Goal: Task Accomplishment & Management: Use online tool/utility

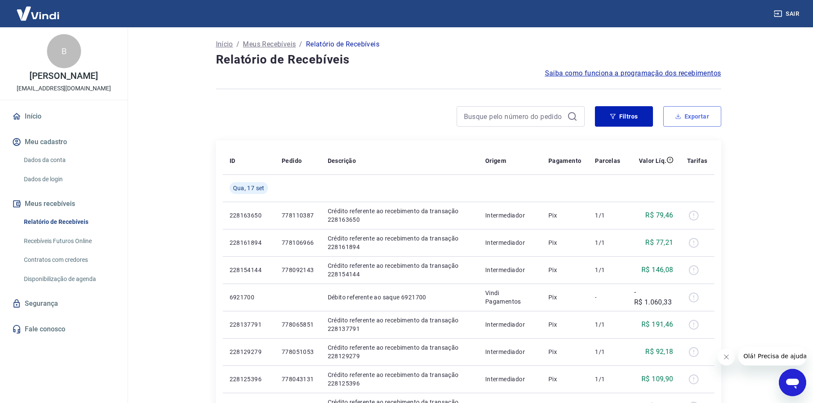
click at [707, 111] on button "Exportar" at bounding box center [692, 116] width 58 height 20
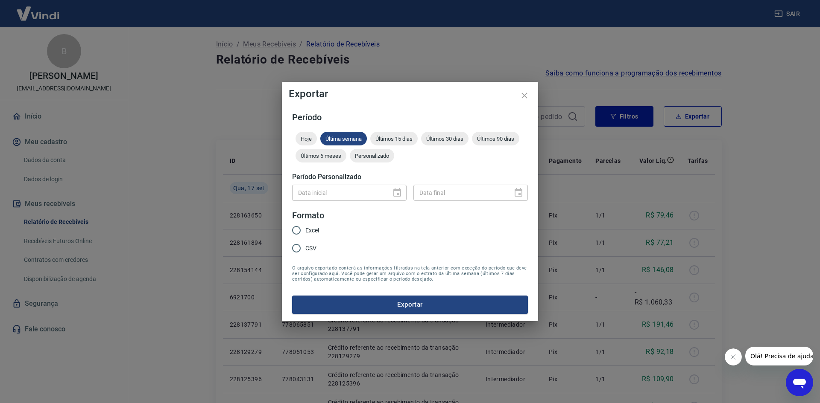
drag, startPoint x: 398, startPoint y: 186, endPoint x: 399, endPoint y: 193, distance: 6.9
click at [399, 193] on div "Data inicial" at bounding box center [349, 193] width 114 height 16
click at [398, 193] on div "Data inicial" at bounding box center [349, 193] width 114 height 16
click at [359, 156] on span "Personalizado" at bounding box center [372, 156] width 44 height 6
click at [396, 190] on icon "Choose date" at bounding box center [397, 192] width 8 height 9
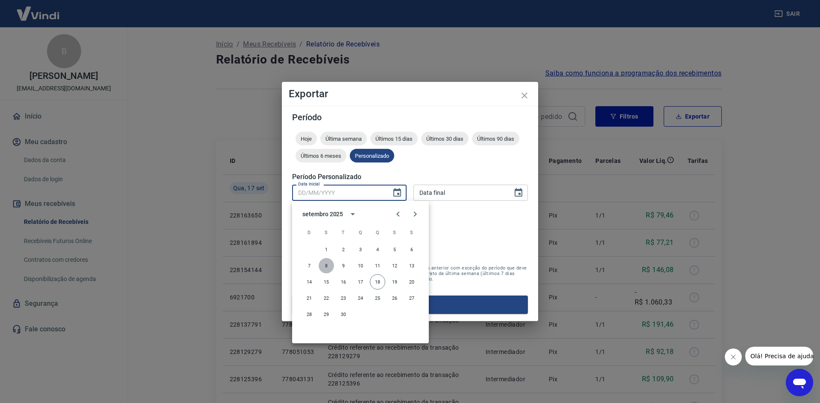
click at [330, 265] on button "8" at bounding box center [325, 265] width 15 height 15
type input "08/09/2025"
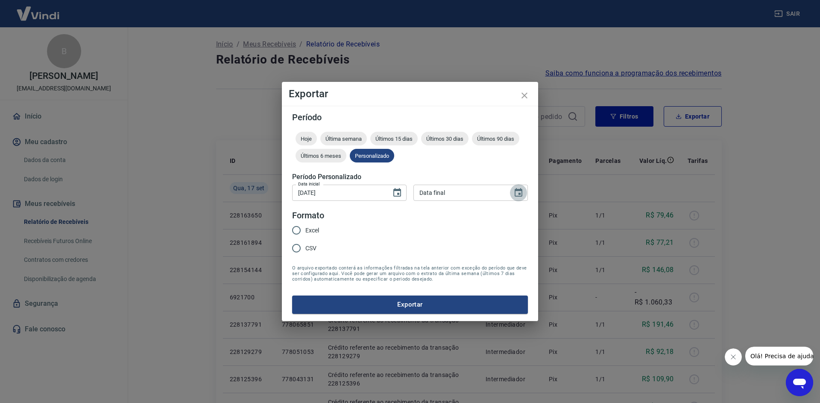
click at [520, 196] on icon "Choose date" at bounding box center [518, 192] width 8 height 9
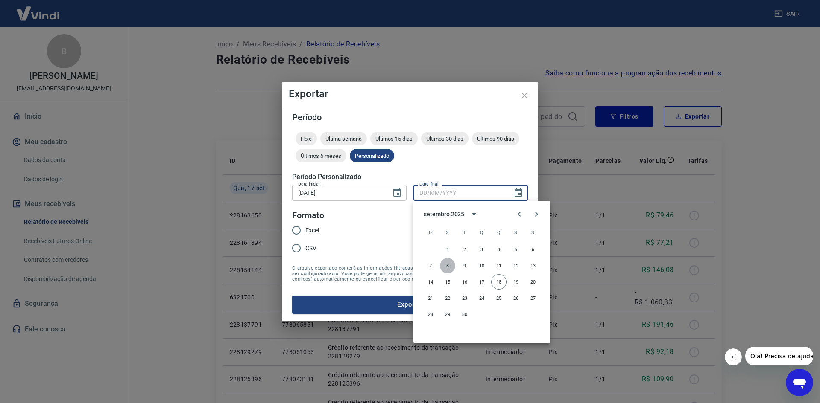
drag, startPoint x: 449, startPoint y: 265, endPoint x: 419, endPoint y: 262, distance: 29.7
click at [448, 266] on button "8" at bounding box center [447, 265] width 15 height 15
type input "08/09/2025"
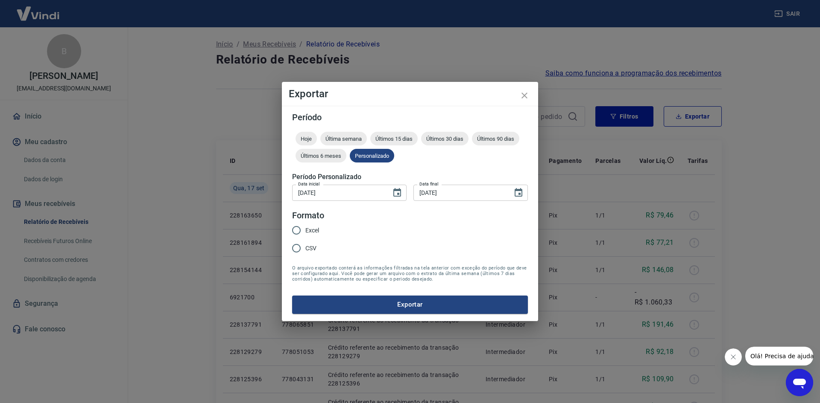
click at [306, 227] on span "Excel" at bounding box center [312, 230] width 14 height 9
click at [305, 227] on input "Excel" at bounding box center [296, 231] width 18 height 18
radio input "true"
click at [406, 304] on button "Exportar" at bounding box center [410, 305] width 236 height 18
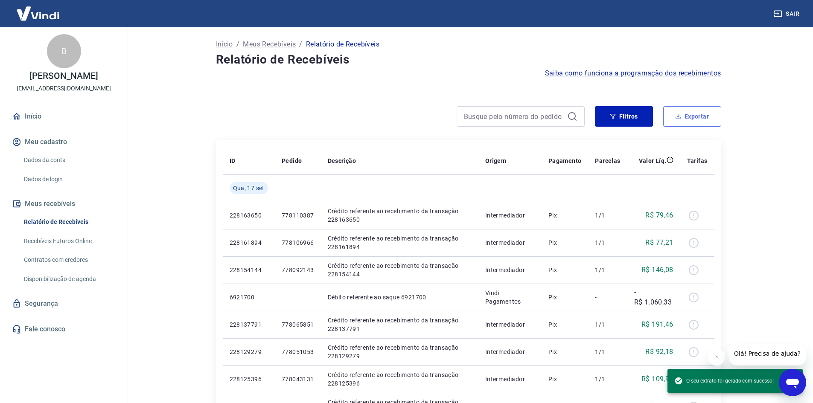
click at [686, 119] on button "Exportar" at bounding box center [692, 116] width 58 height 20
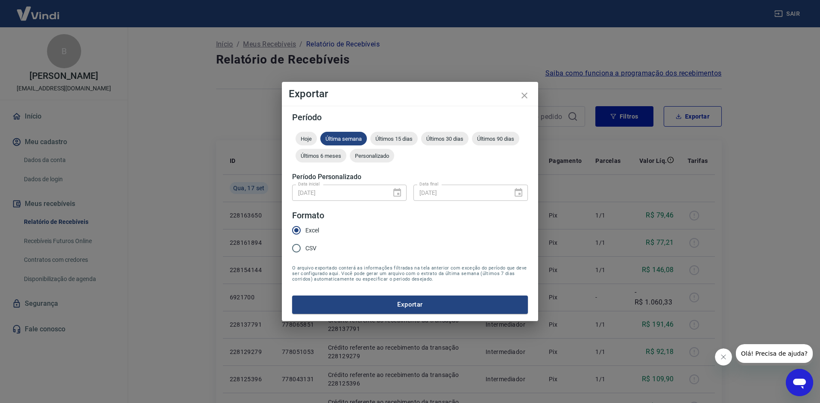
drag, startPoint x: 401, startPoint y: 194, endPoint x: 391, endPoint y: 170, distance: 26.2
click at [400, 194] on div "08/09/2025 Data inicial" at bounding box center [349, 193] width 114 height 16
click at [382, 158] on span "Personalizado" at bounding box center [372, 156] width 44 height 6
click at [396, 194] on icon "Choose date, selected date is 8 de set de 2025" at bounding box center [397, 193] width 10 height 10
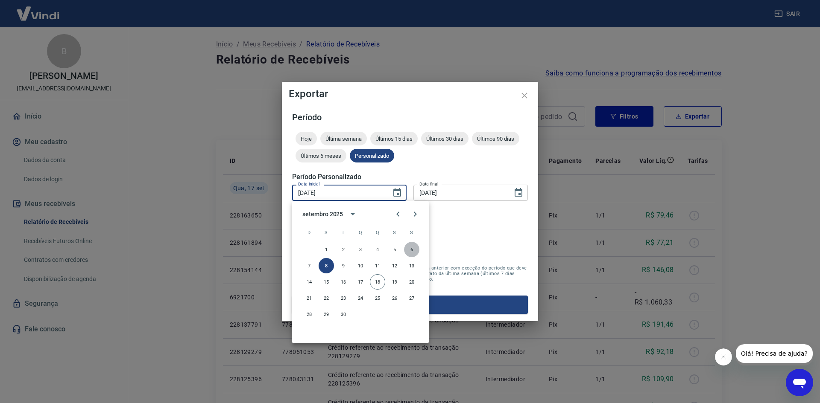
click at [412, 254] on button "6" at bounding box center [411, 249] width 15 height 15
type input "06/09/2025"
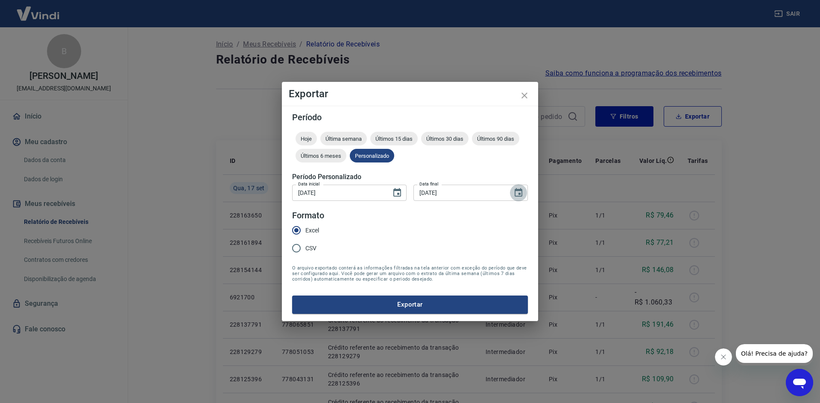
click at [515, 195] on icon "Choose date, selected date is 8 de set de 2025" at bounding box center [518, 192] width 8 height 9
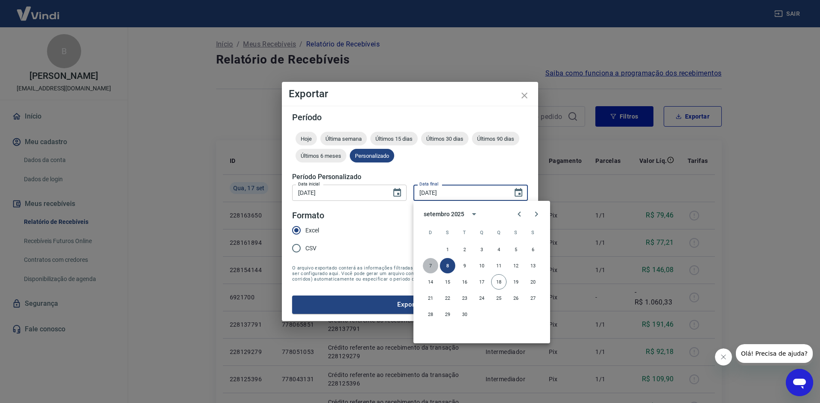
click at [429, 265] on button "7" at bounding box center [430, 265] width 15 height 15
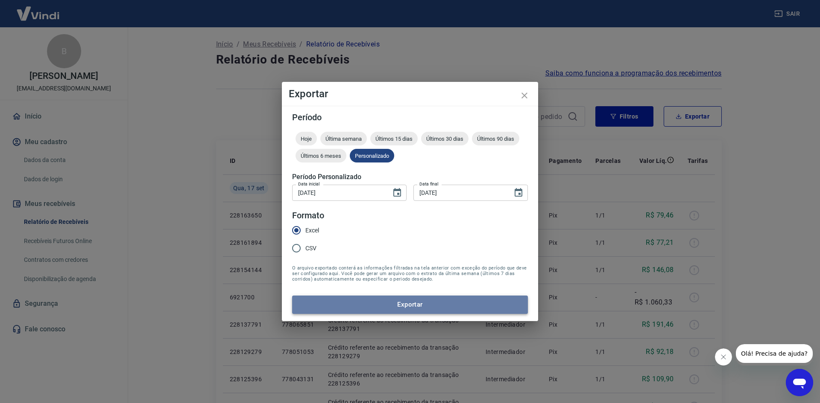
click at [425, 302] on button "Exportar" at bounding box center [410, 305] width 236 height 18
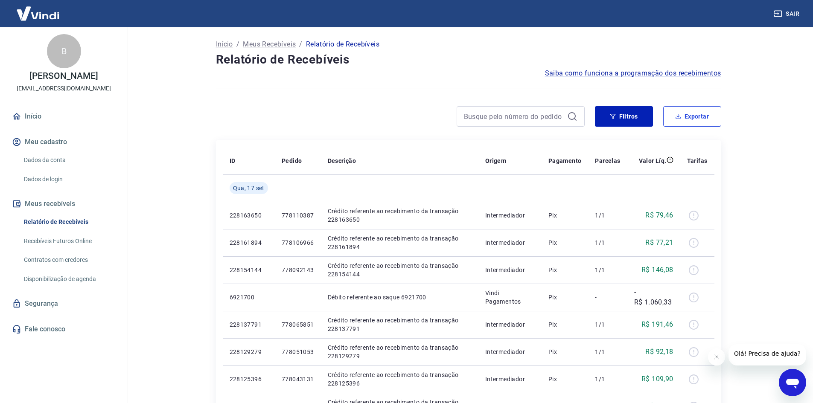
click at [674, 125] on button "Exportar" at bounding box center [692, 116] width 58 height 20
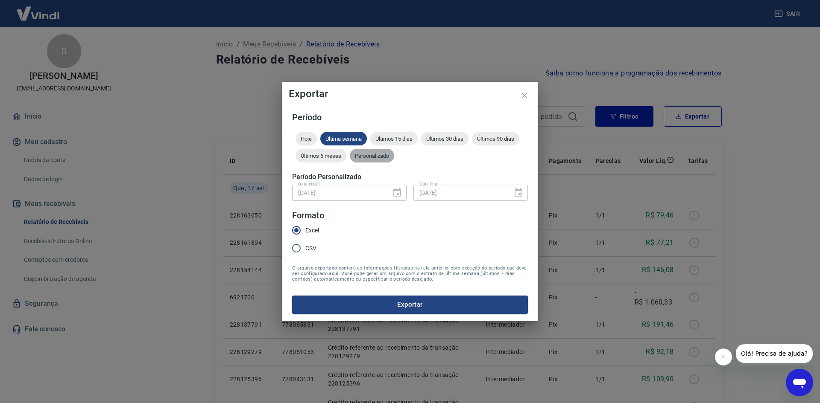
click at [385, 155] on span "Personalizado" at bounding box center [372, 156] width 44 height 6
click at [520, 198] on button "Choose date, selected date is 7 de set de 2025" at bounding box center [518, 192] width 17 height 17
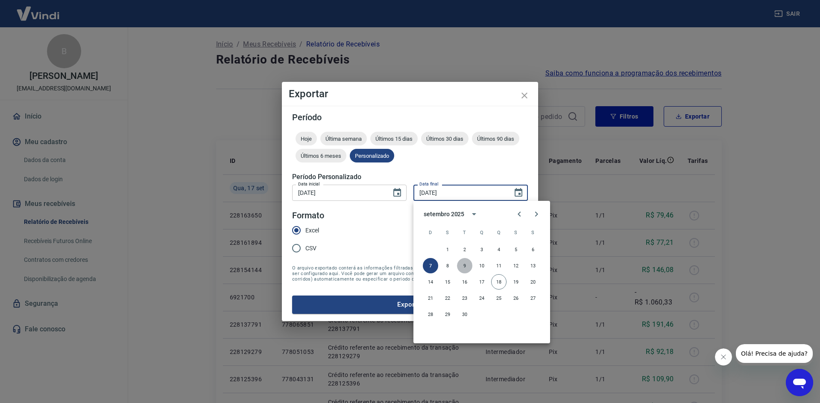
click at [467, 268] on button "9" at bounding box center [464, 265] width 15 height 15
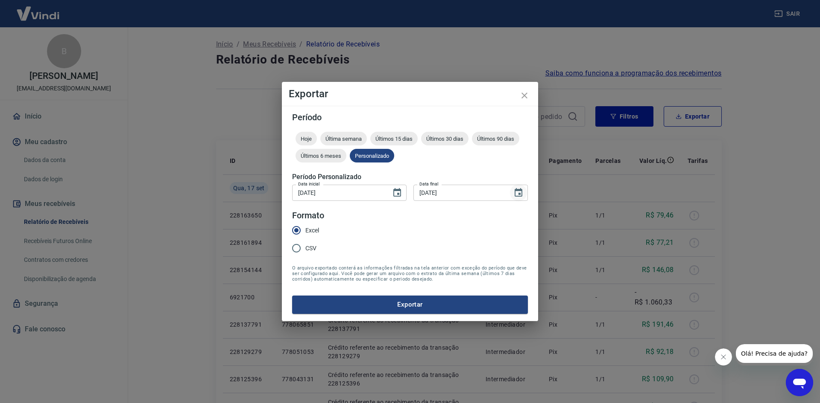
click at [521, 191] on icon "Choose date, selected date is 9 de set de 2025" at bounding box center [518, 192] width 8 height 9
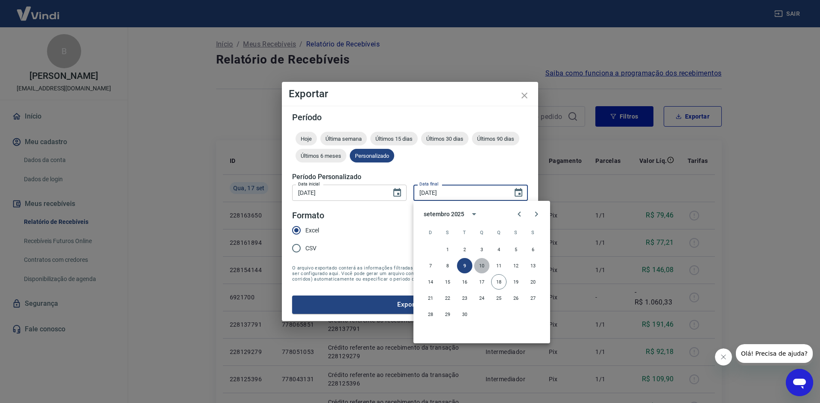
click at [475, 266] on button "10" at bounding box center [481, 265] width 15 height 15
type input "[DATE]"
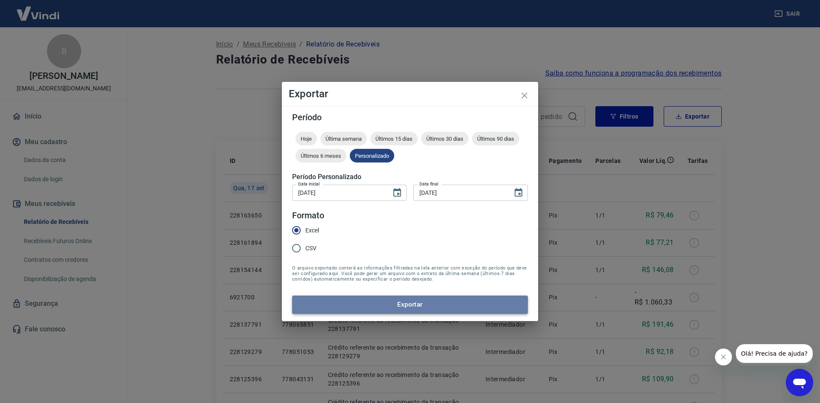
click at [416, 305] on button "Exportar" at bounding box center [410, 305] width 236 height 18
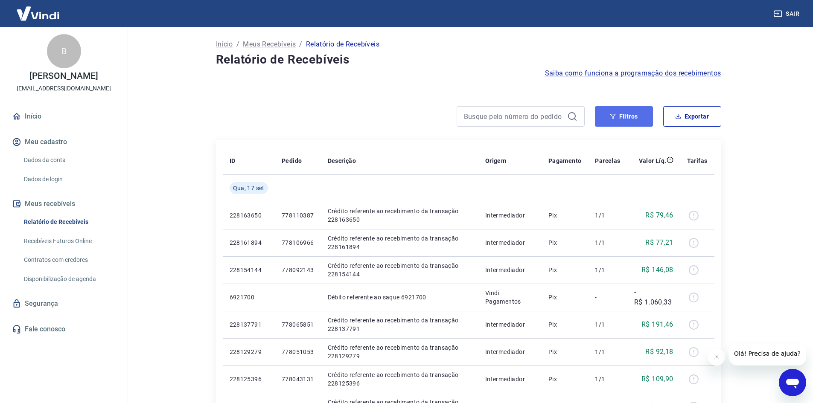
click at [614, 116] on icon "button" at bounding box center [613, 116] width 6 height 5
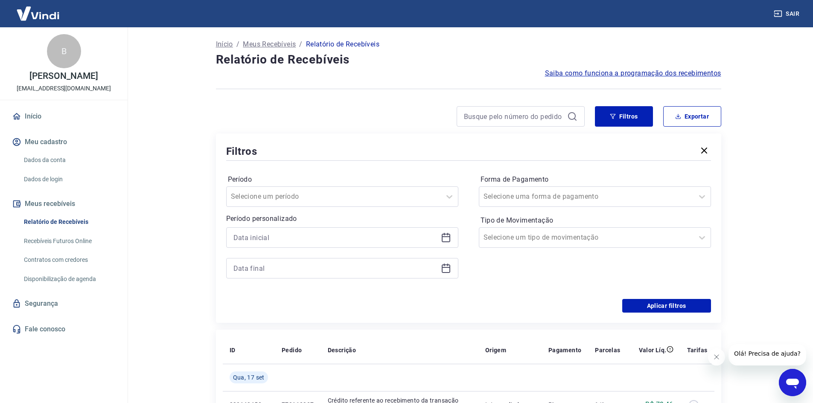
click at [449, 240] on icon at bounding box center [446, 238] width 10 height 10
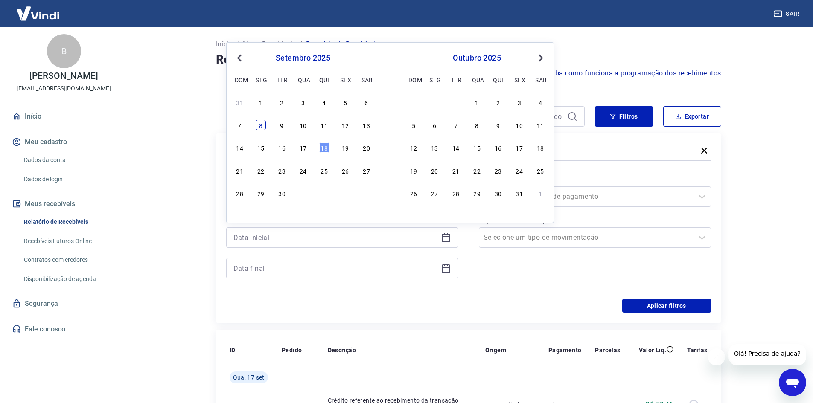
click at [264, 126] on div "8" at bounding box center [261, 125] width 10 height 10
type input "08/09/2025"
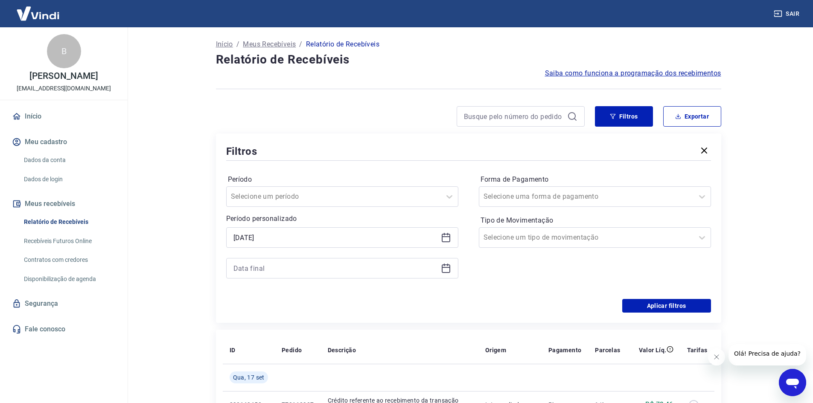
click at [447, 270] on icon at bounding box center [446, 268] width 10 height 10
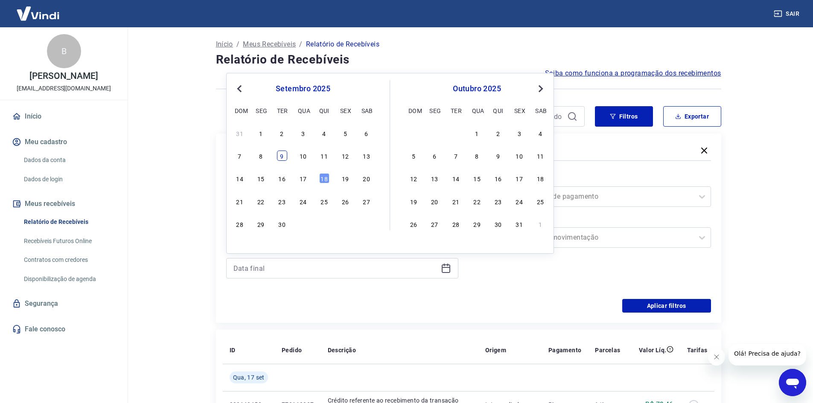
click at [281, 156] on div "9" at bounding box center [282, 156] width 10 height 10
type input "09/09/2025"
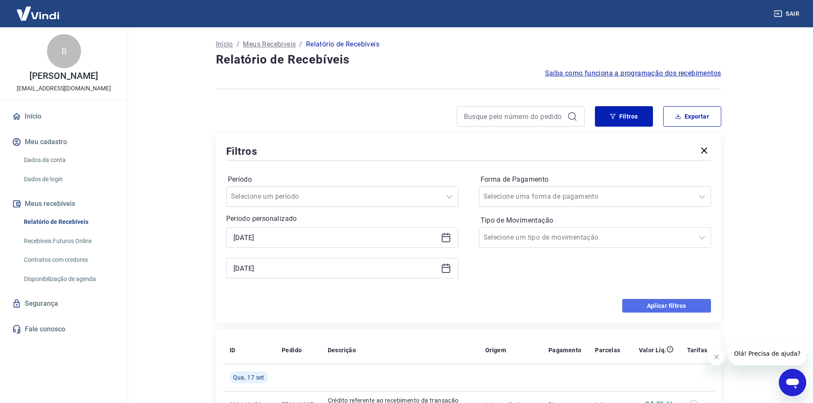
click at [662, 302] on button "Aplicar filtros" at bounding box center [666, 306] width 89 height 14
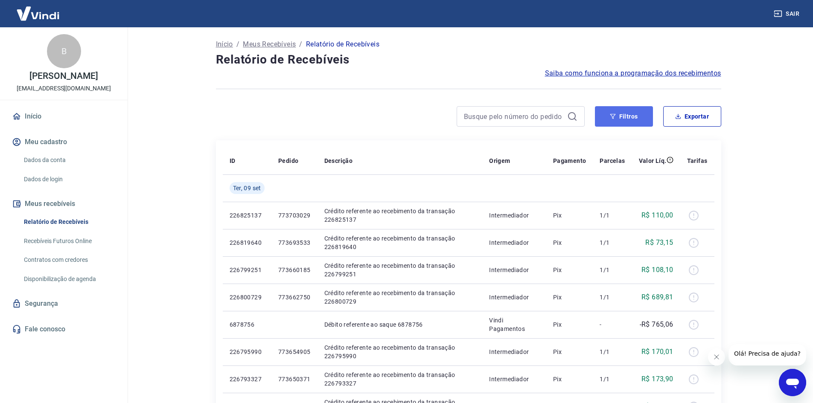
click at [645, 115] on button "Filtros" at bounding box center [624, 116] width 58 height 20
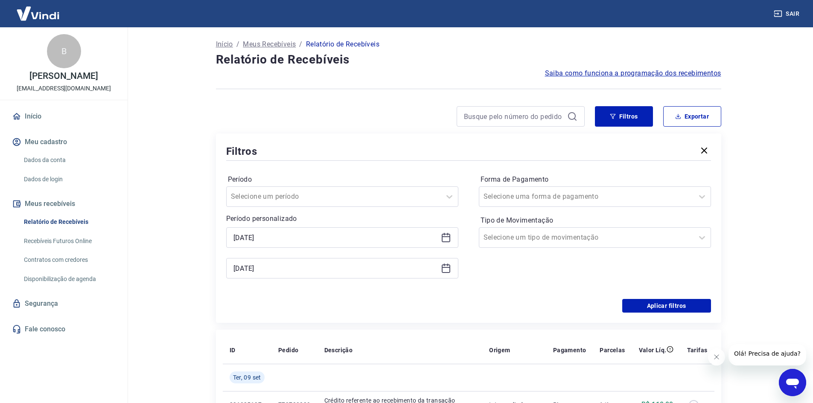
click at [448, 241] on icon at bounding box center [446, 238] width 10 height 10
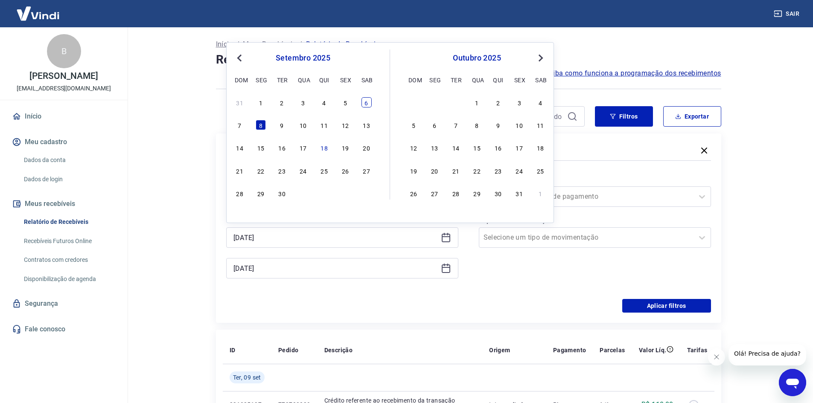
click at [369, 98] on div "6" at bounding box center [367, 102] width 10 height 10
type input "06/09/2025"
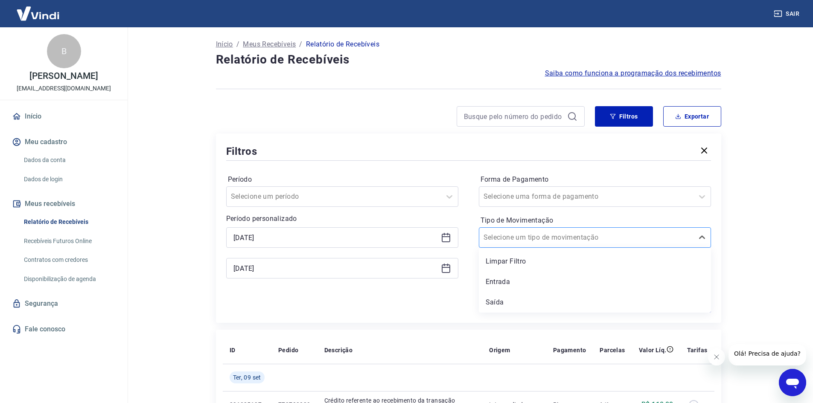
click at [550, 239] on input "Tipo de Movimentação" at bounding box center [527, 238] width 86 height 10
click at [535, 185] on div "Forma de Pagamento Selecione uma forma de pagamento" at bounding box center [595, 190] width 232 height 34
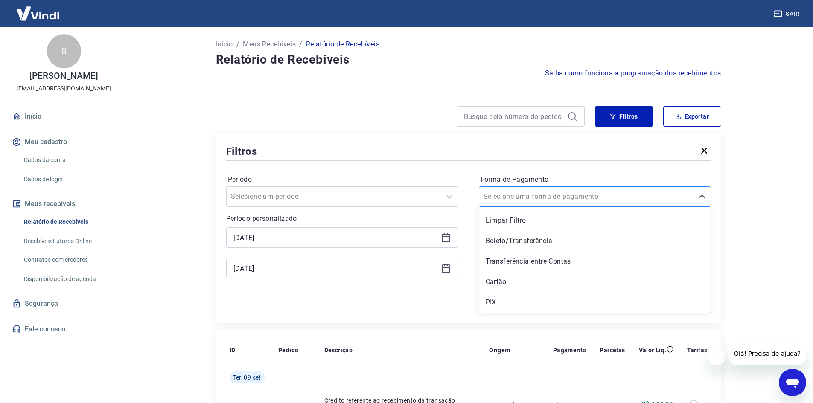
click at [534, 189] on div "Selecione uma forma de pagamento" at bounding box center [595, 197] width 232 height 20
click at [492, 278] on div "Cartão" at bounding box center [595, 282] width 232 height 17
click at [409, 188] on div "Selecione um período" at bounding box center [342, 197] width 232 height 20
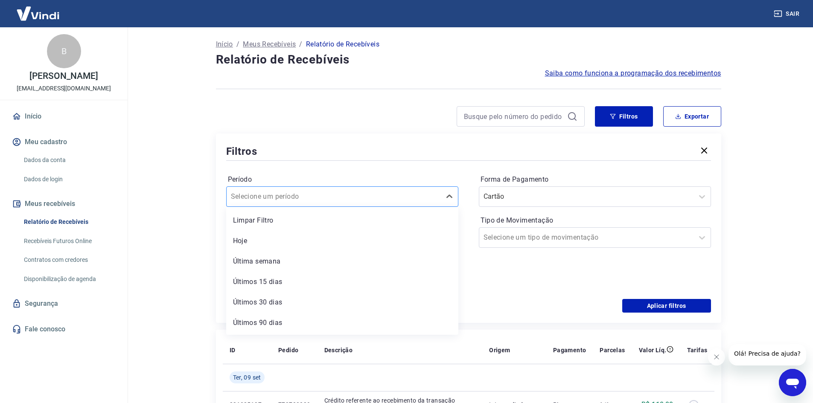
click at [408, 192] on div at bounding box center [334, 197] width 206 height 12
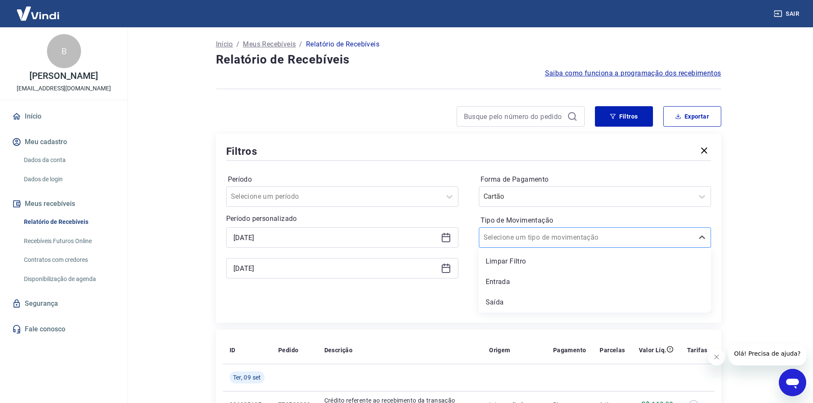
click at [537, 239] on input "Tipo de Movimentação" at bounding box center [527, 238] width 86 height 10
drag, startPoint x: 498, startPoint y: 284, endPoint x: 493, endPoint y: 277, distance: 8.9
click at [498, 283] on div "Entrada" at bounding box center [595, 282] width 232 height 17
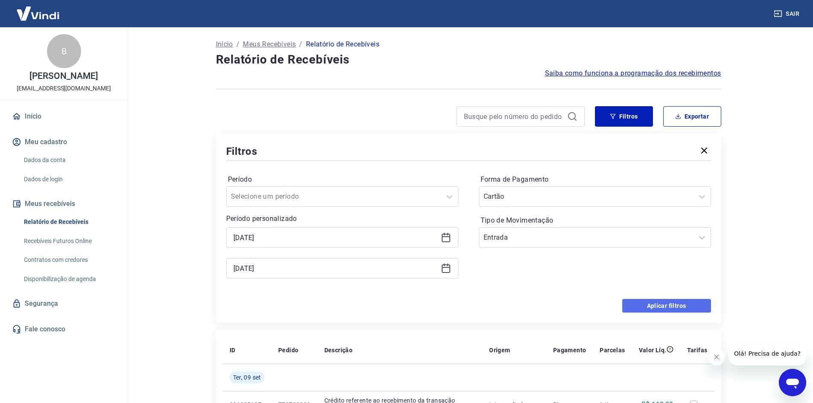
click at [658, 310] on button "Aplicar filtros" at bounding box center [666, 306] width 89 height 14
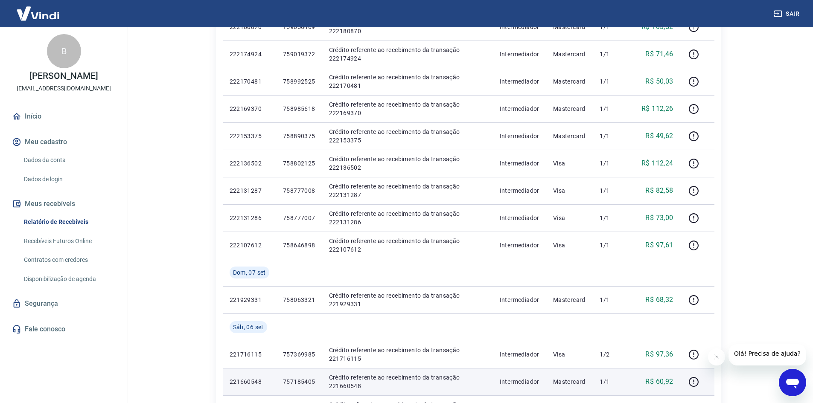
scroll to position [342, 0]
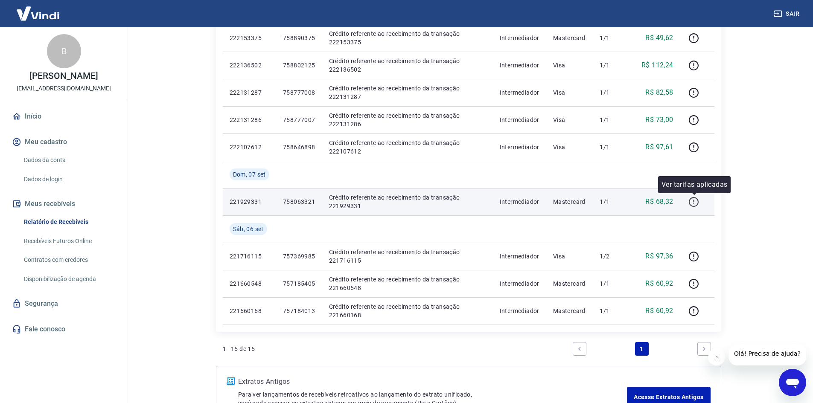
click at [696, 201] on icon "button" at bounding box center [694, 202] width 11 height 11
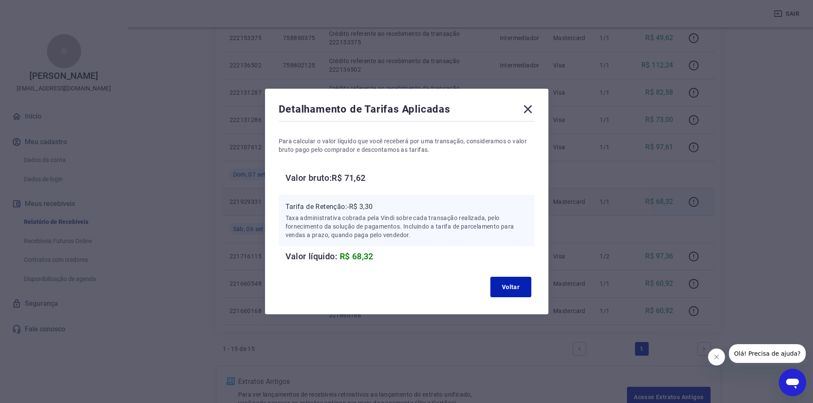
click at [535, 107] on icon at bounding box center [528, 109] width 14 height 14
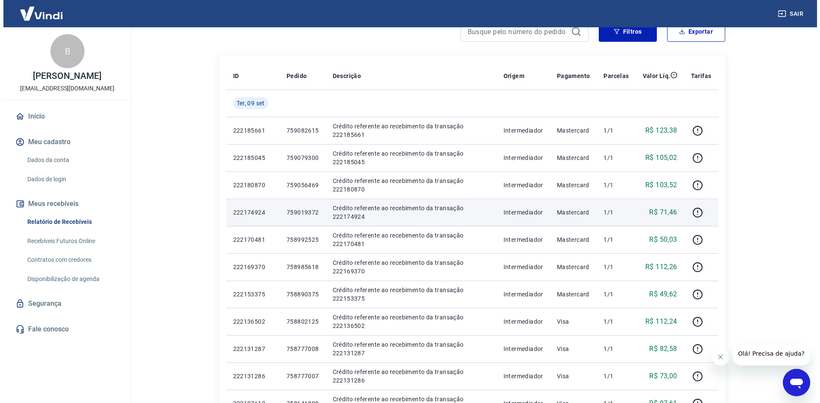
scroll to position [0, 0]
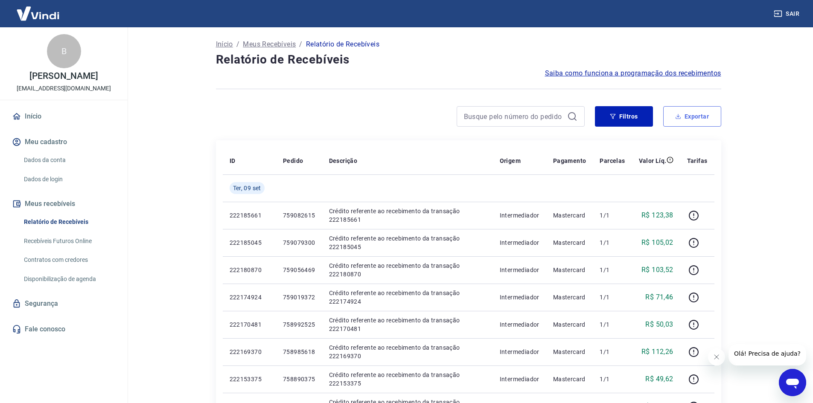
click at [677, 109] on button "Exportar" at bounding box center [692, 116] width 58 height 20
type input "09/09/2025"
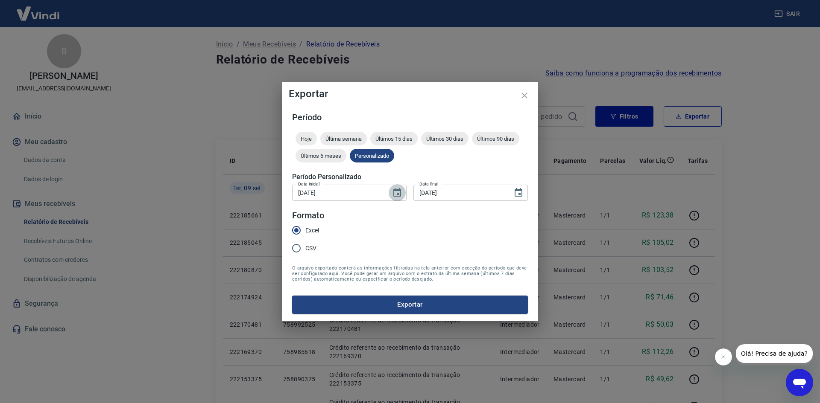
click at [395, 191] on icon "Choose date, selected date is 6 de set de 2025" at bounding box center [397, 192] width 8 height 9
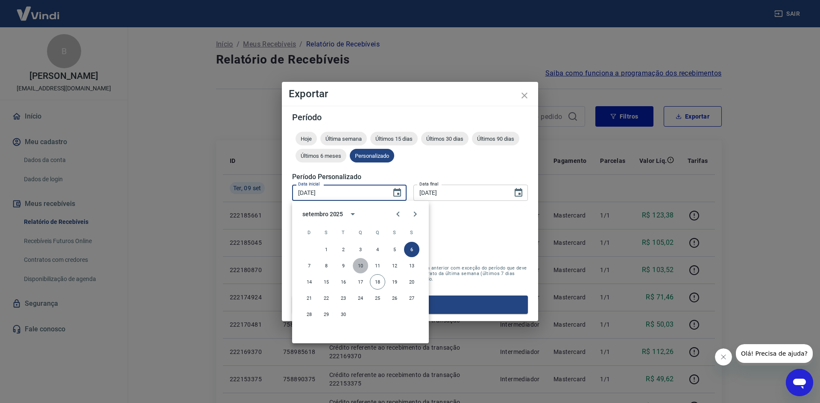
click at [362, 266] on button "10" at bounding box center [360, 265] width 15 height 15
type input "[DATE]"
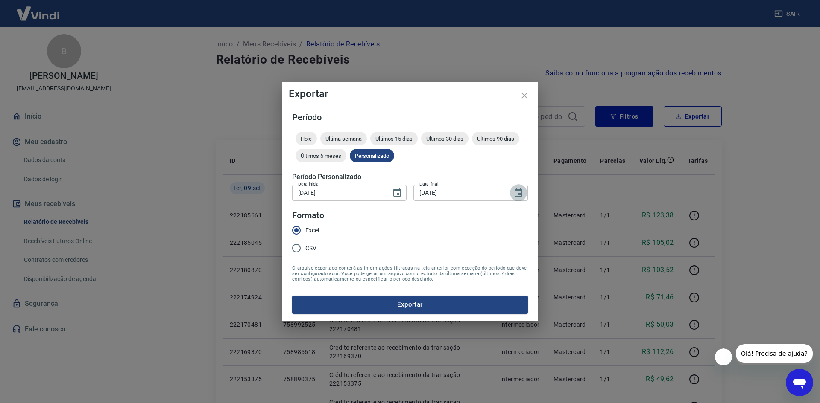
click at [520, 193] on icon "Choose date, selected date is 9 de set de 2025" at bounding box center [518, 193] width 10 height 10
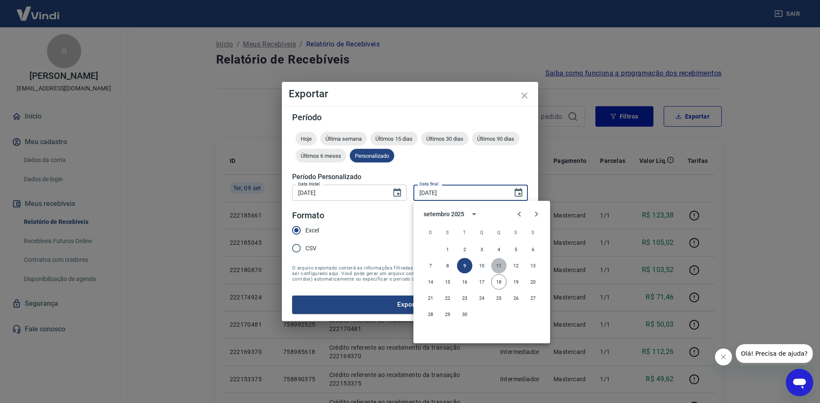
click at [495, 266] on button "11" at bounding box center [498, 265] width 15 height 15
type input "[DATE]"
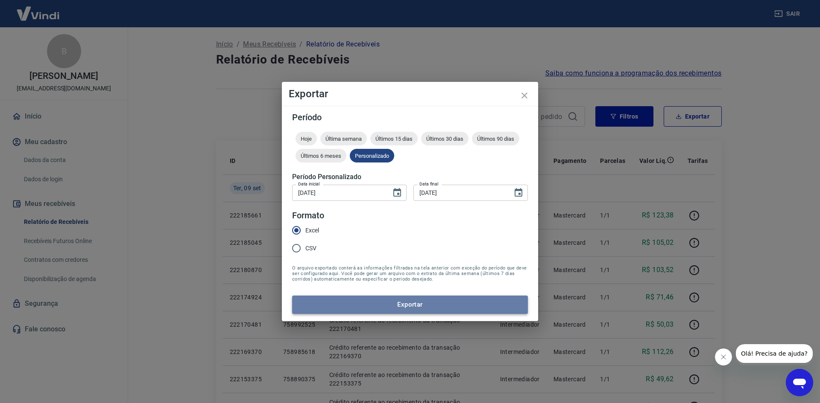
click at [382, 301] on button "Exportar" at bounding box center [410, 305] width 236 height 18
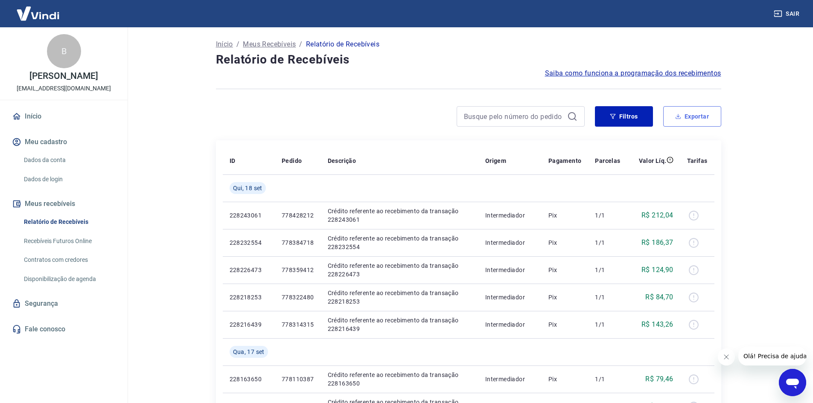
click at [704, 115] on button "Exportar" at bounding box center [692, 116] width 58 height 20
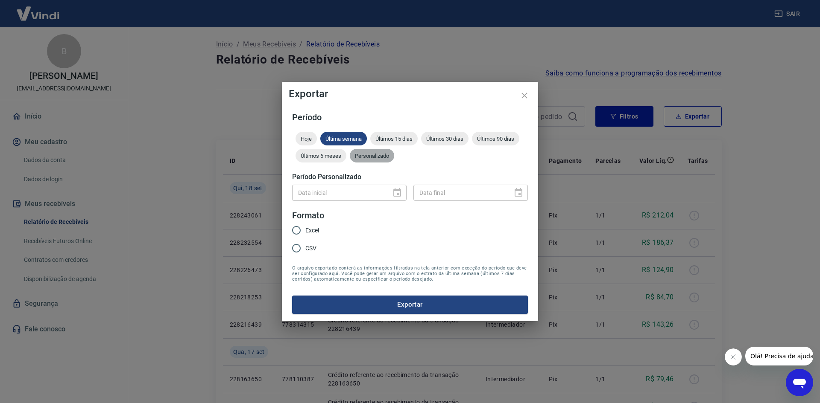
click at [374, 158] on span "Personalizado" at bounding box center [372, 156] width 44 height 6
click at [397, 193] on icon "Choose date" at bounding box center [397, 192] width 8 height 9
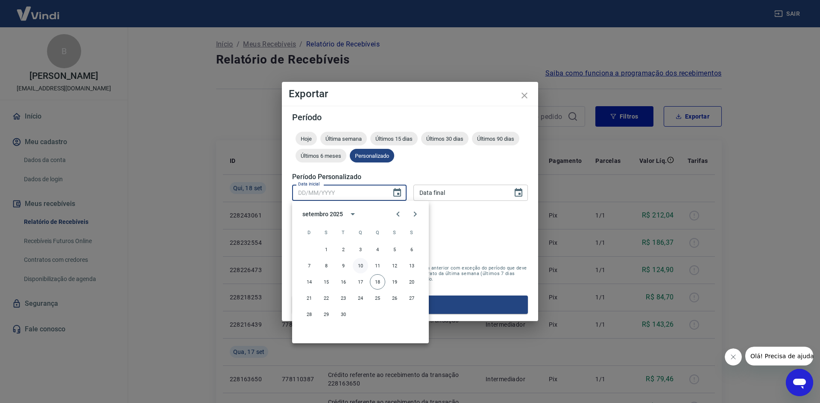
click at [362, 263] on button "10" at bounding box center [360, 265] width 15 height 15
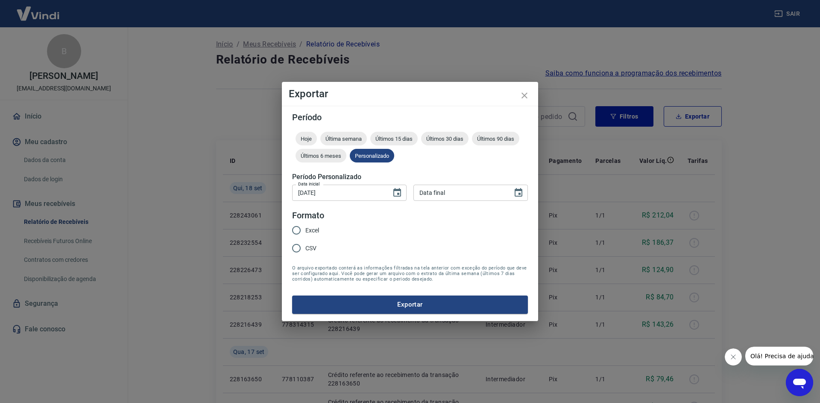
type input "[DATE]"
click at [517, 190] on icon "Choose date" at bounding box center [518, 192] width 8 height 9
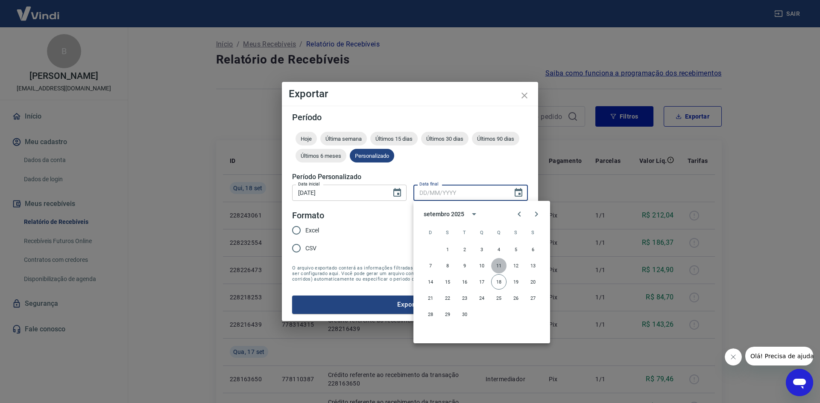
click at [499, 266] on button "11" at bounding box center [498, 265] width 15 height 15
type input "[DATE]"
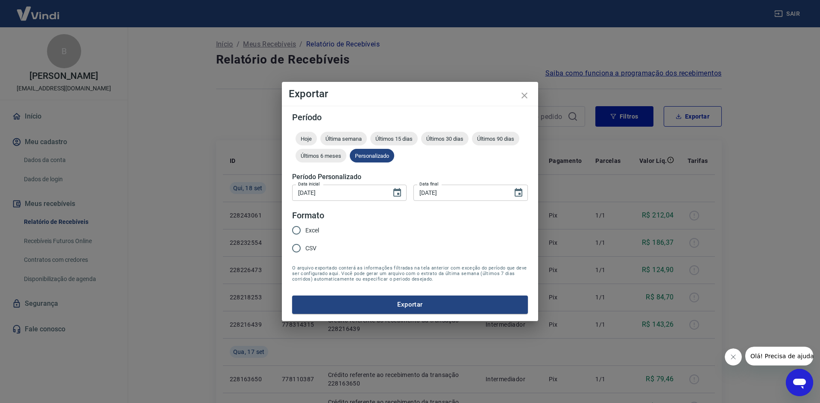
click at [317, 231] on span "Excel" at bounding box center [312, 230] width 14 height 9
click at [305, 231] on input "Excel" at bounding box center [296, 231] width 18 height 18
radio input "true"
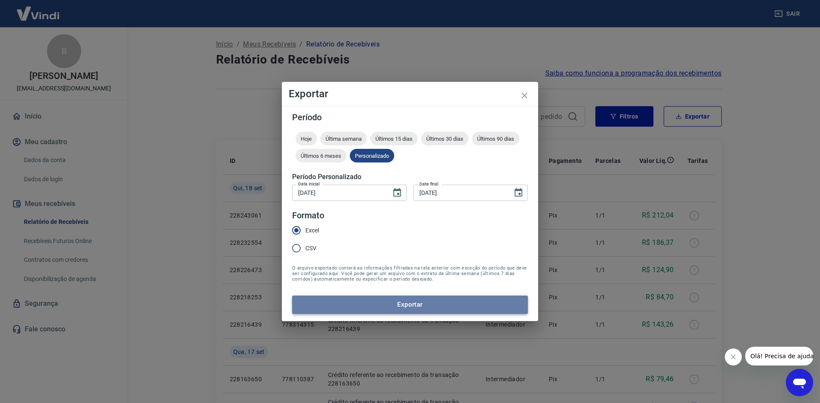
click at [340, 300] on button "Exportar" at bounding box center [410, 305] width 236 height 18
